Goal: Transaction & Acquisition: Purchase product/service

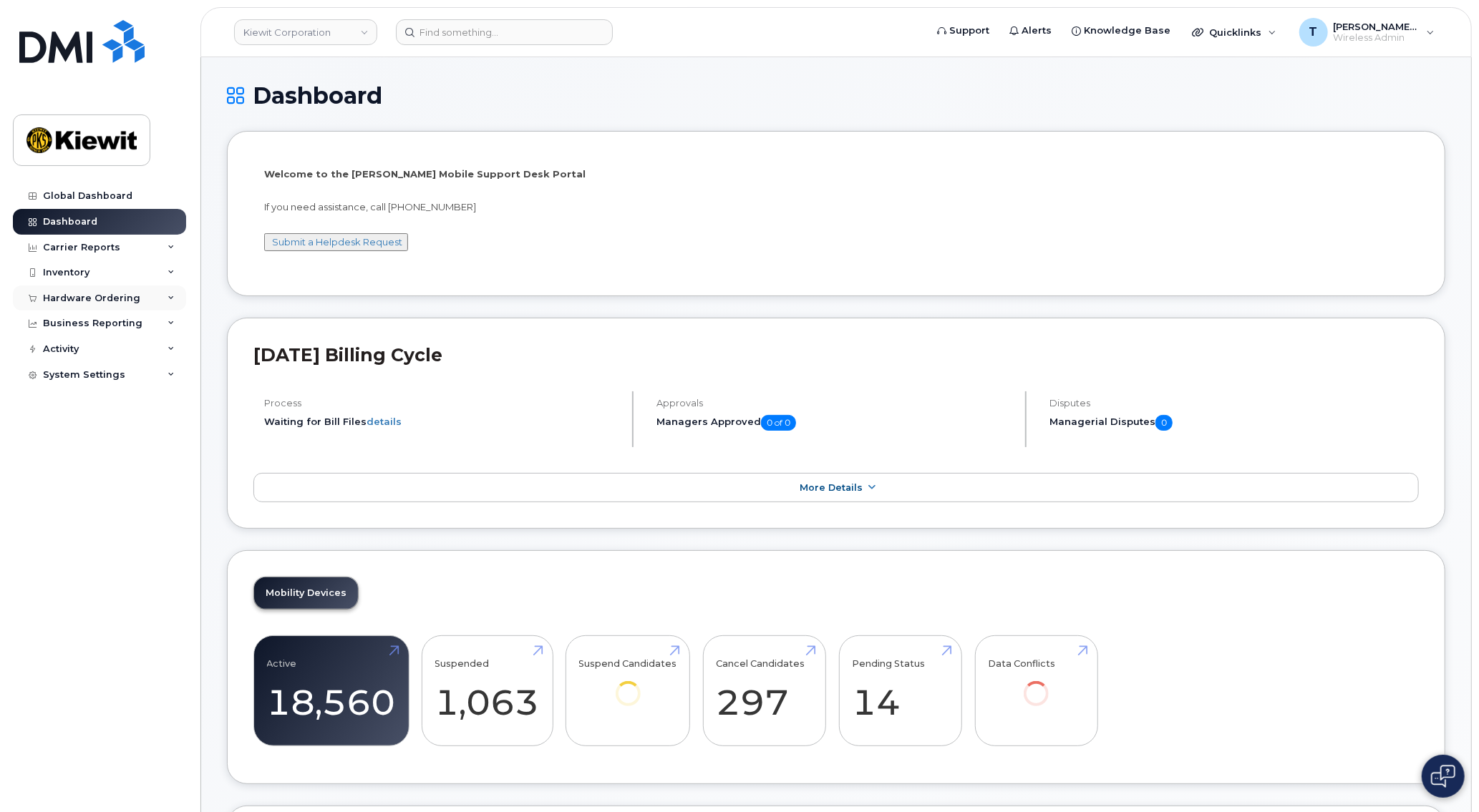
click at [144, 303] on div "Hardware Ordering" at bounding box center [99, 299] width 173 height 26
click at [85, 351] on link "Orders" at bounding box center [111, 352] width 148 height 27
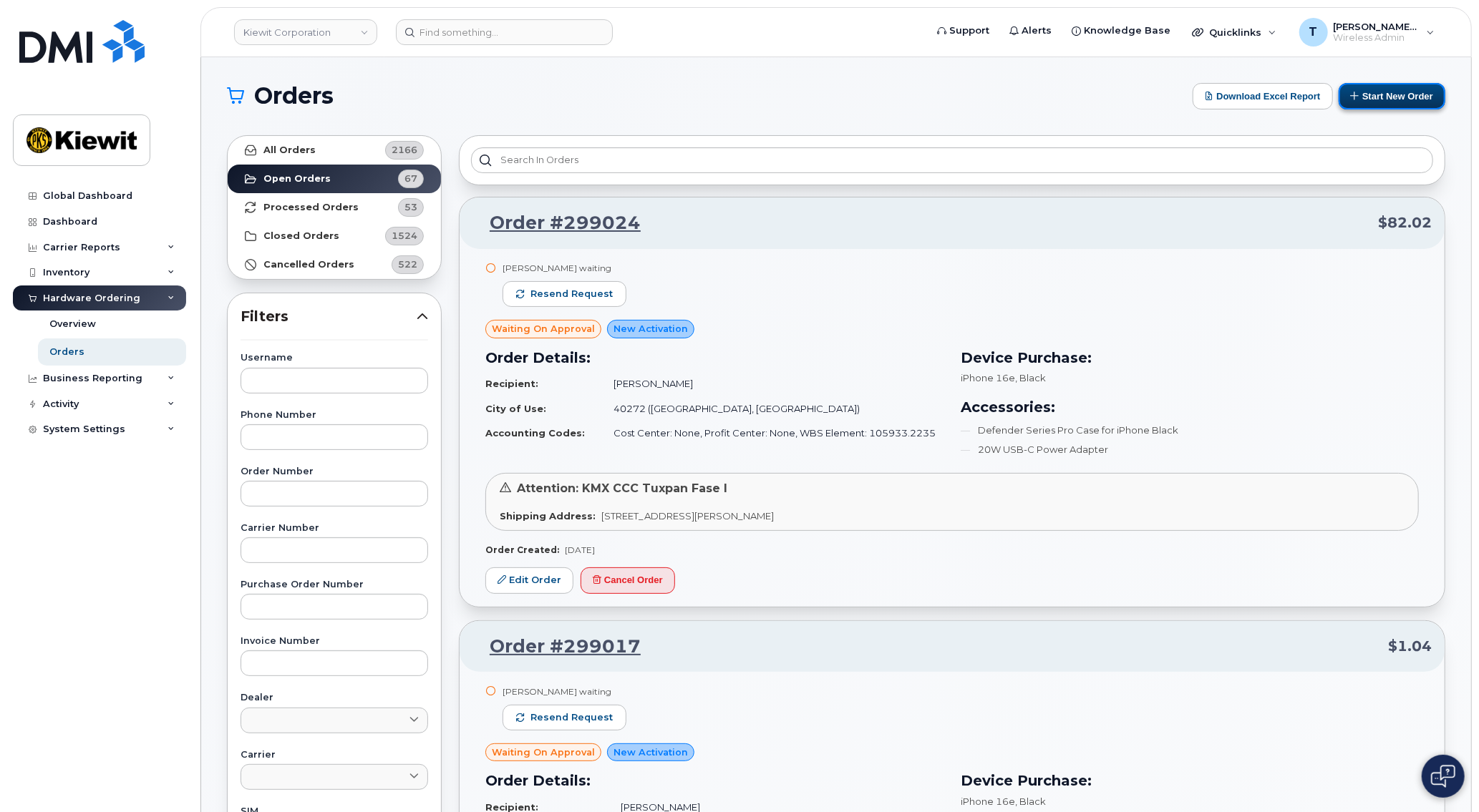
click at [1402, 96] on button "Start New Order" at bounding box center [1391, 96] width 107 height 26
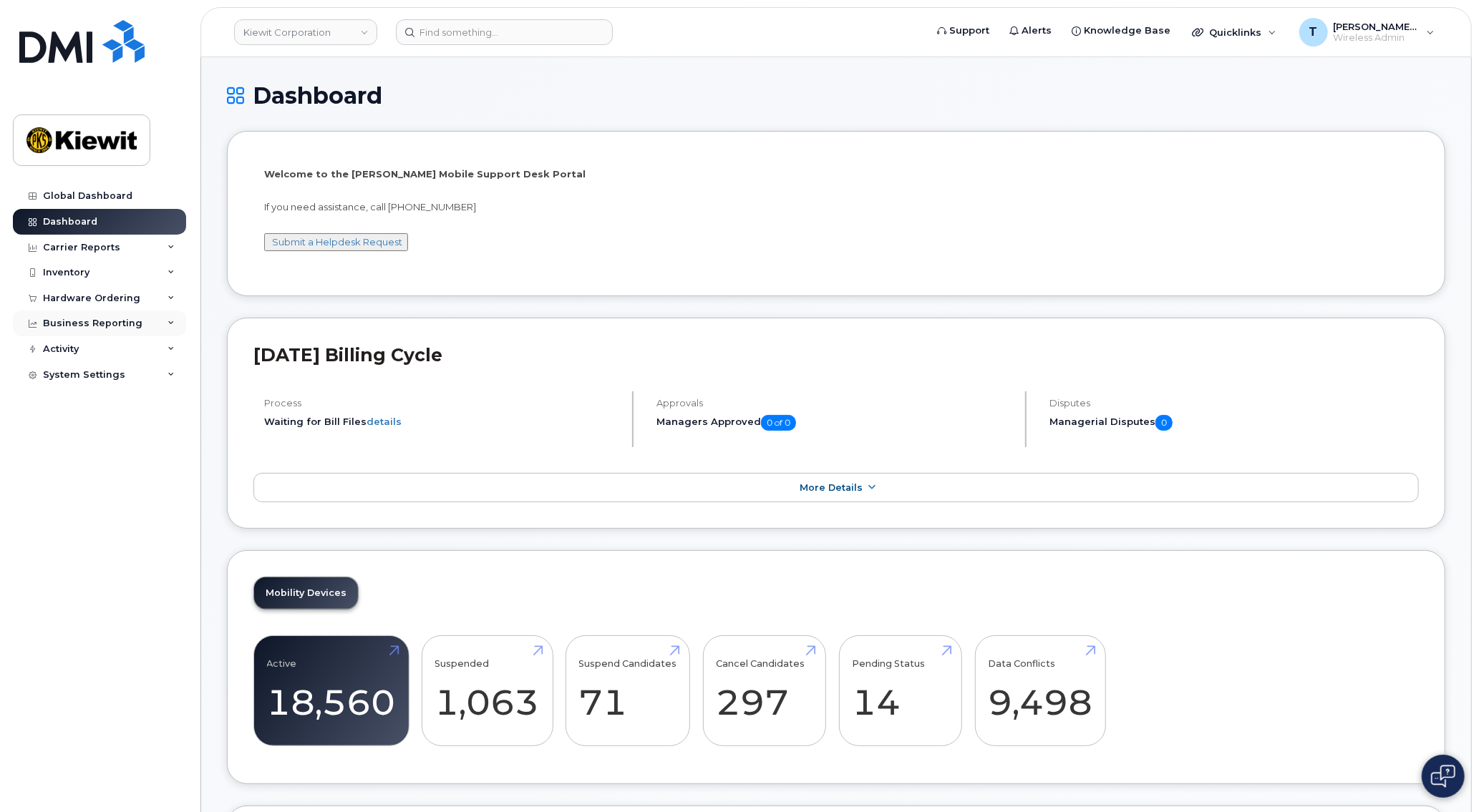
click at [95, 318] on div "Business Reporting" at bounding box center [93, 323] width 100 height 12
click at [104, 300] on div "Hardware Ordering" at bounding box center [91, 298] width 98 height 12
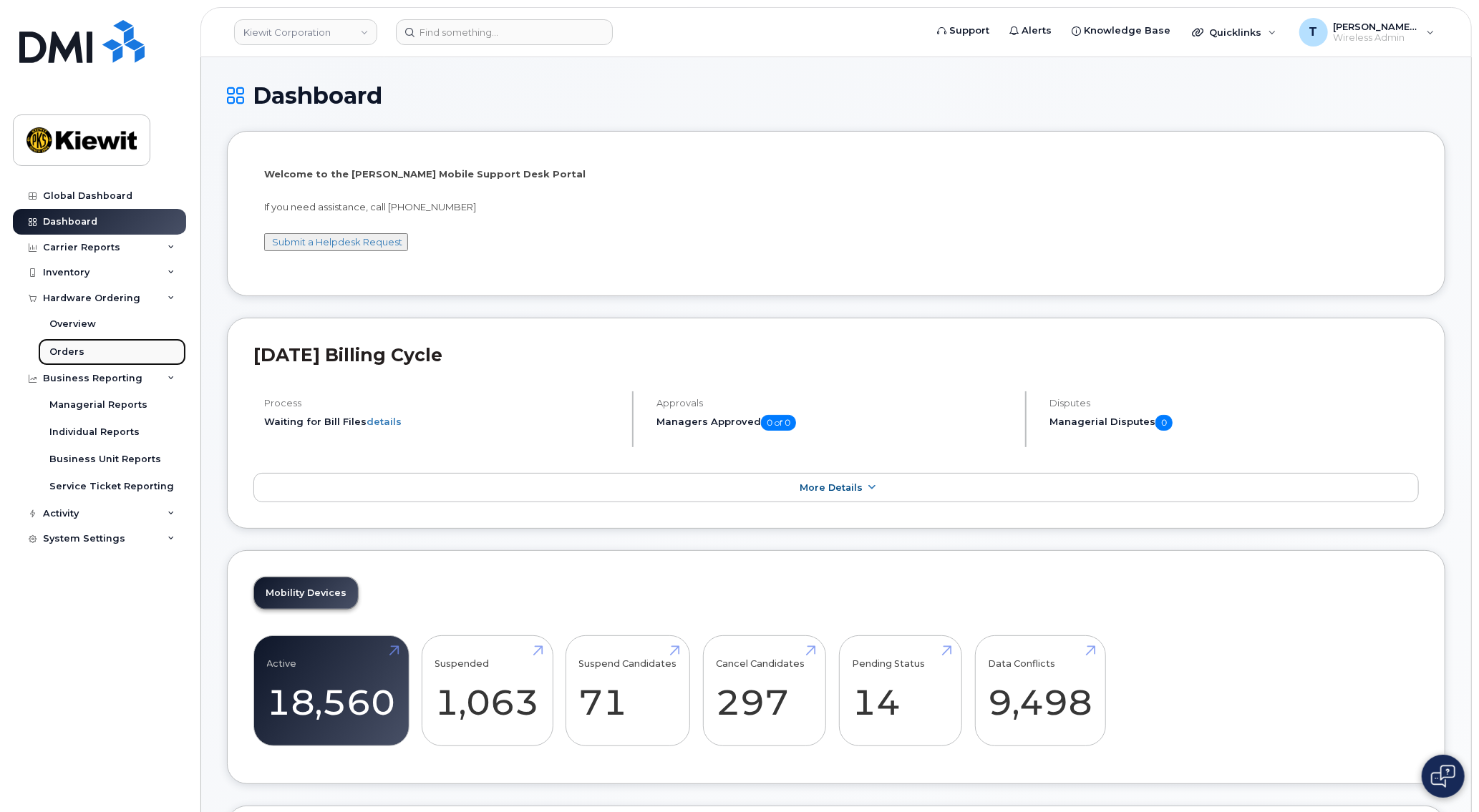
click at [73, 347] on div "Orders" at bounding box center [67, 352] width 35 height 13
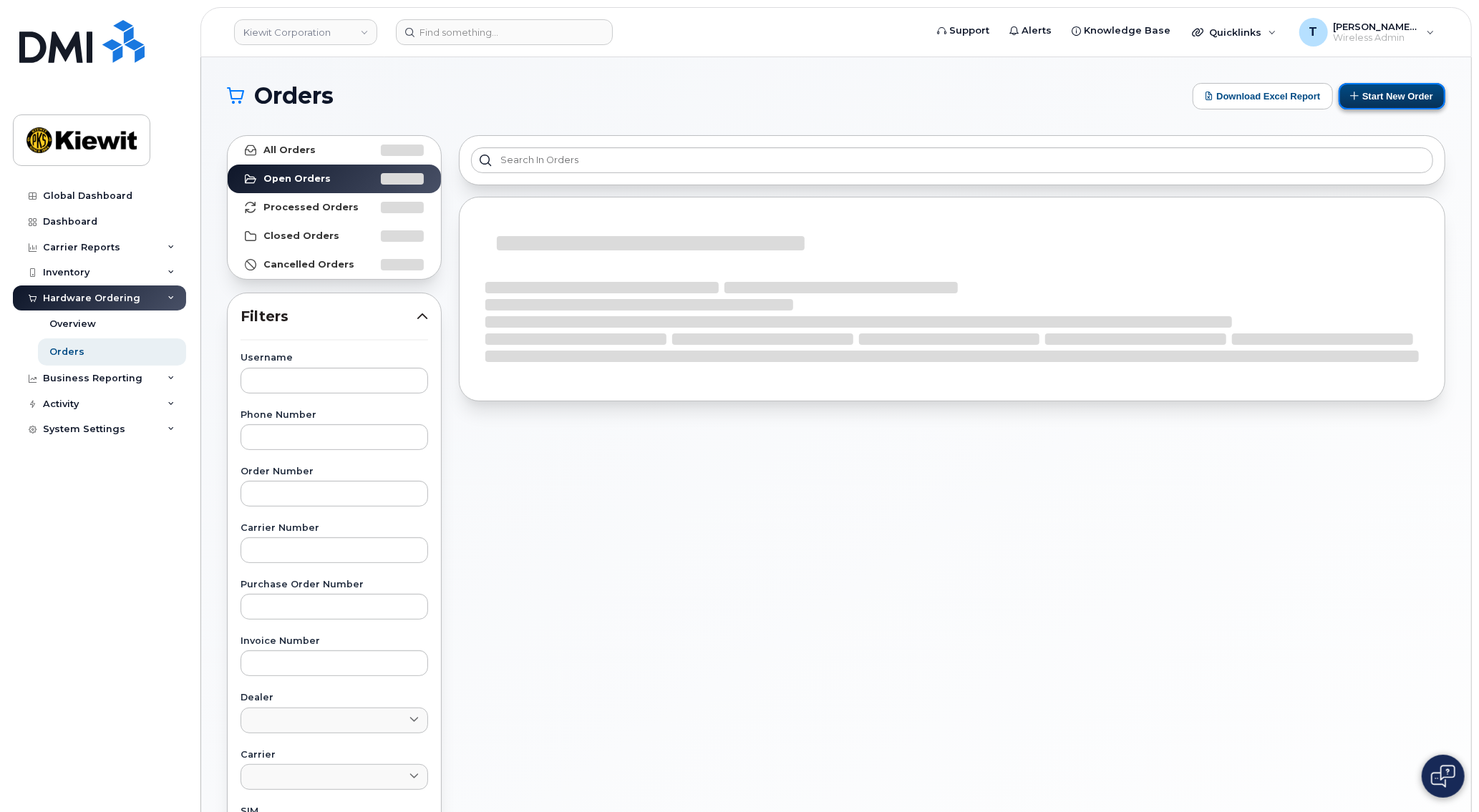
click at [1372, 100] on button "Start New Order" at bounding box center [1391, 96] width 107 height 26
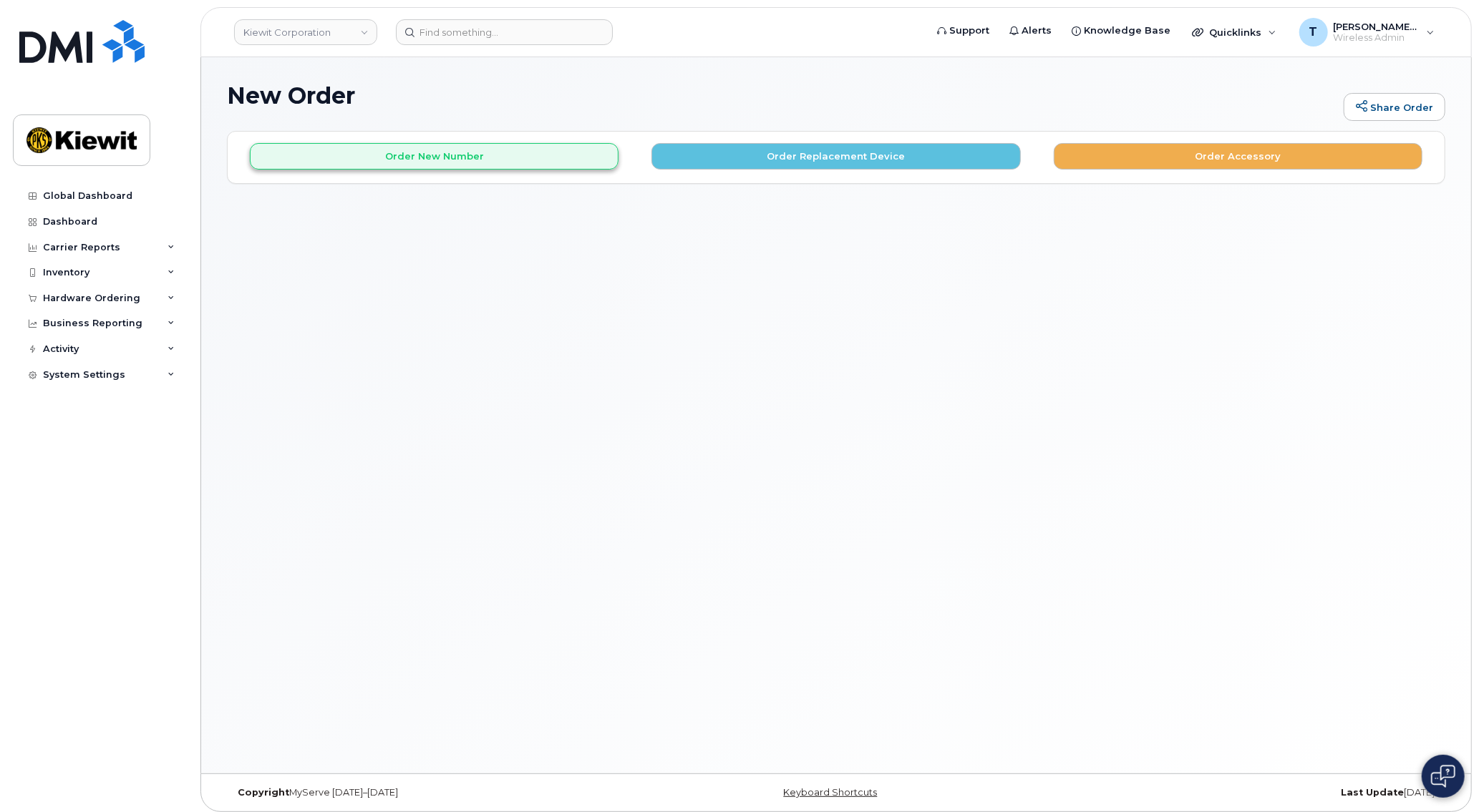
click at [525, 143] on div "Order New Number Order Replacement Device Order Accessory" at bounding box center [836, 150] width 1217 height 38
click at [508, 155] on button "Order New Number" at bounding box center [434, 156] width 369 height 26
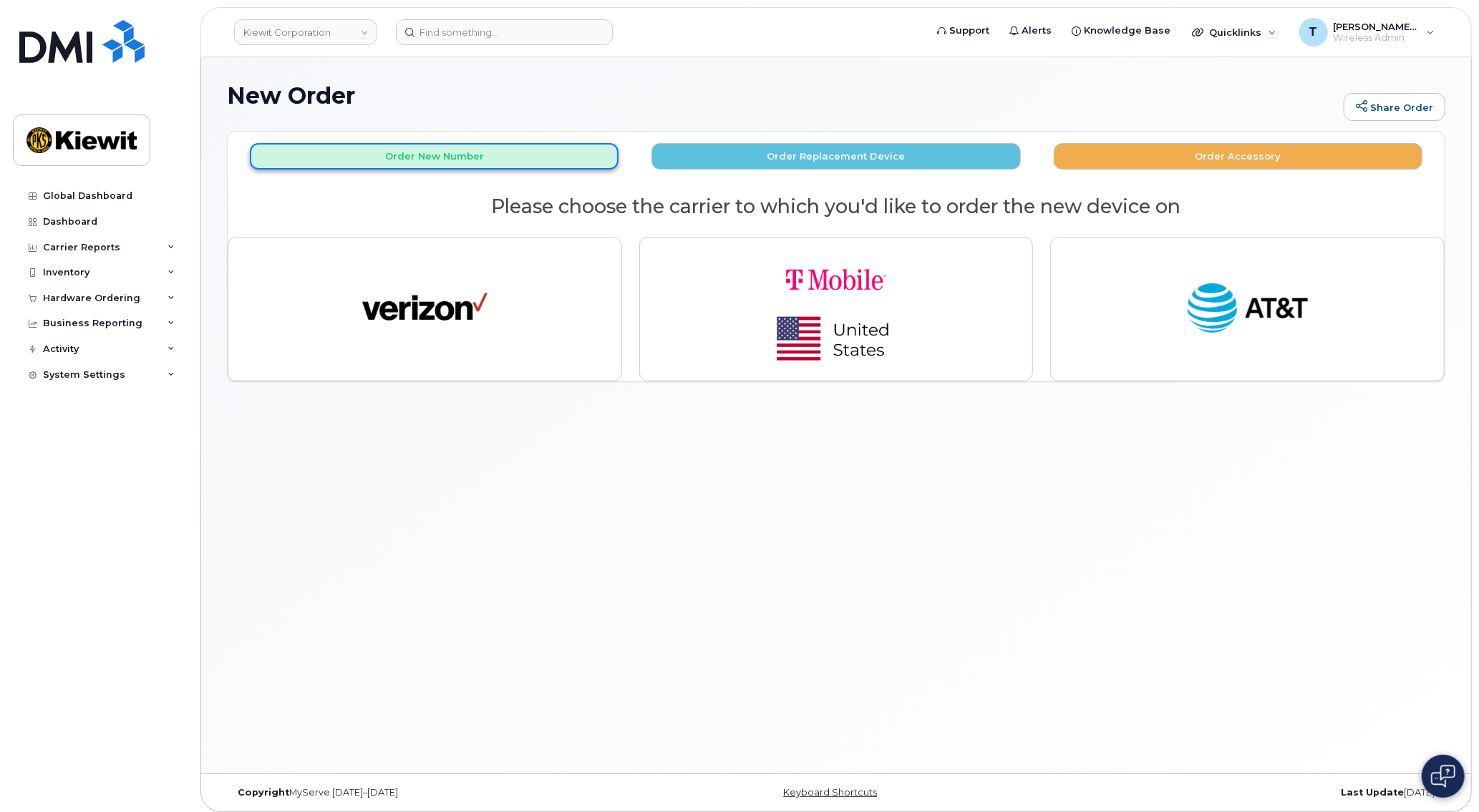
click at [383, 161] on button "Order New Number" at bounding box center [434, 156] width 369 height 26
click at [884, 106] on h1 "New Order" at bounding box center [781, 95] width 1109 height 25
click at [914, 93] on h1 "New Order" at bounding box center [781, 95] width 1109 height 25
click at [678, 586] on div "New Order Share Order × Share This Order If you want to allow others to create …" at bounding box center [836, 416] width 1270 height 717
